Goal: Task Accomplishment & Management: Use online tool/utility

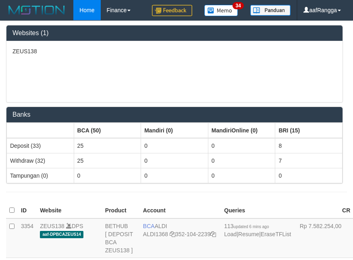
scroll to position [1601, 0]
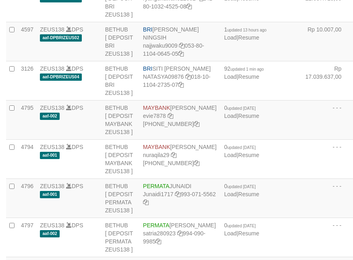
copy td "BRI REVALDO SAGITA"
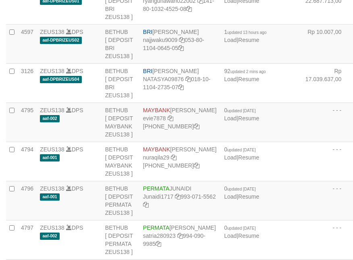
scroll to position [1603, 0]
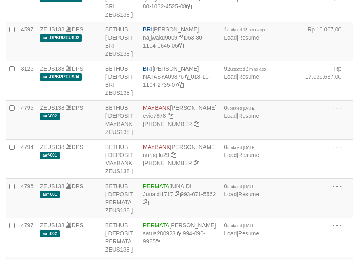
copy td "BRI REVALDO SAGITA"
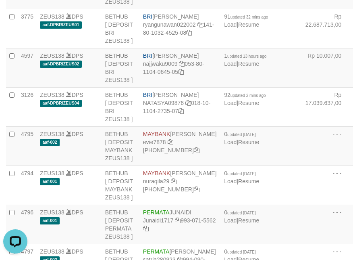
scroll to position [1563, 0]
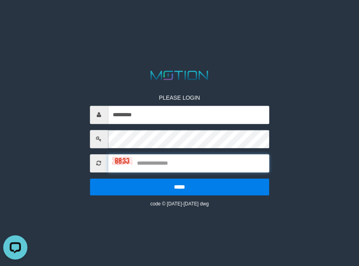
click at [181, 162] on input "text" at bounding box center [189, 163] width 162 height 18
type input "****"
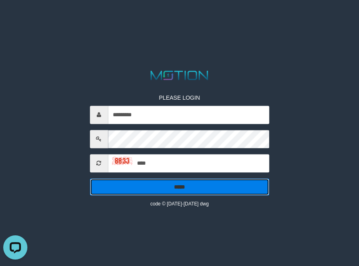
click at [224, 193] on input "*****" at bounding box center [180, 186] width 180 height 17
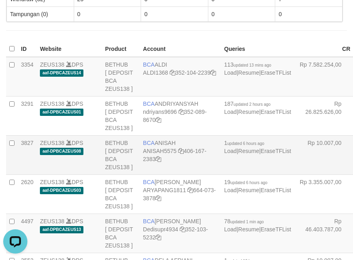
scroll to position [1205, 0]
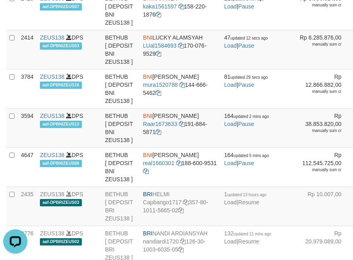
copy td "BCA YULIANA RISKI ASTUTI"
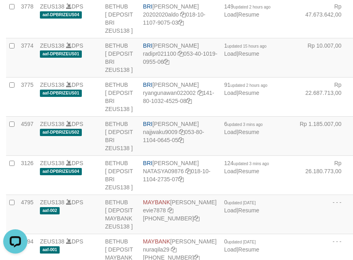
copy td "BRI NANDI ARDIANSYAH"
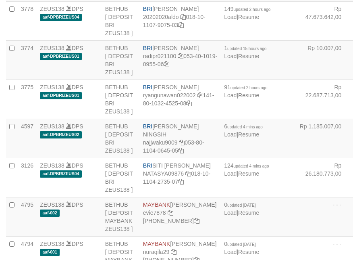
drag, startPoint x: 0, startPoint y: 0, endPoint x: 157, endPoint y: 131, distance: 204.5
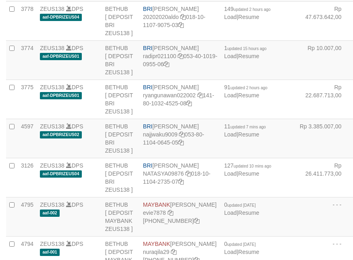
drag, startPoint x: 0, startPoint y: 0, endPoint x: 164, endPoint y: 131, distance: 209.6
copy td "BRI NANDI ARDIANSYAH"
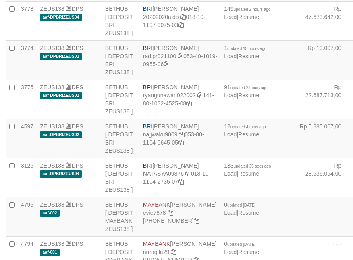
drag, startPoint x: 0, startPoint y: 0, endPoint x: 165, endPoint y: 128, distance: 208.8
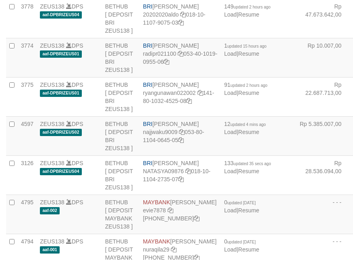
copy td "BRI NANDI ARDIANSYAH"
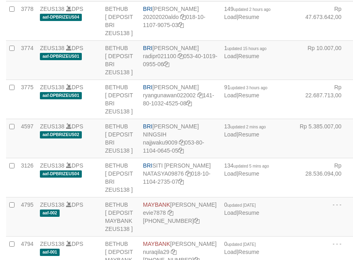
drag, startPoint x: 0, startPoint y: 0, endPoint x: 166, endPoint y: 133, distance: 213.3
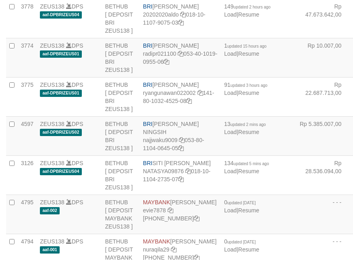
copy td "BRI NANDI ARDIANSYAH"
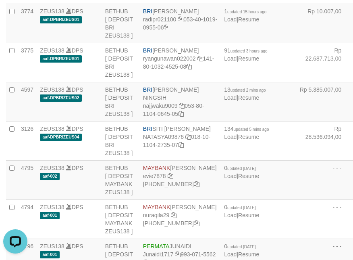
scroll to position [1590, 0]
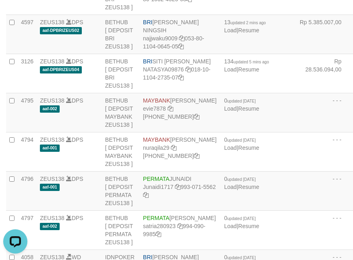
scroll to position [1630, 0]
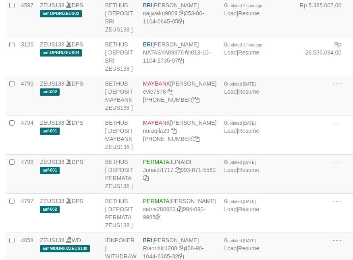
scroll to position [1630, 0]
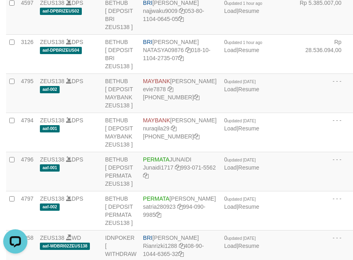
copy td "BRI REYNALDI ADI PRATAMA"
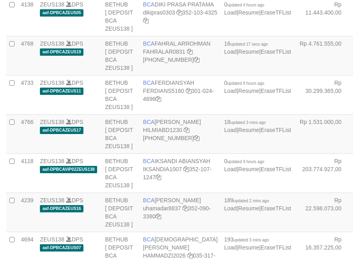
click at [160, 75] on td "BCA FAHRAL ARROHMAN FAHRALAR0831 [PHONE_NUMBER]" at bounding box center [180, 55] width 81 height 39
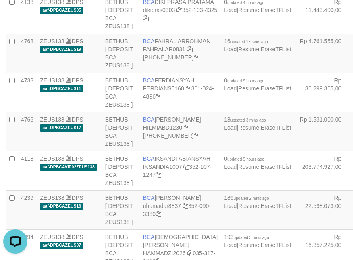
scroll to position [206, 0]
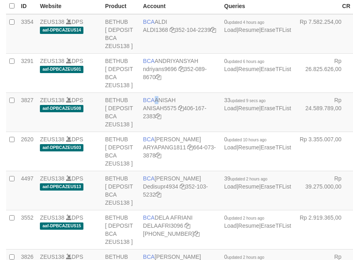
click at [154, 103] on span "BCA" at bounding box center [149, 100] width 12 height 6
